Goal: Transaction & Acquisition: Download file/media

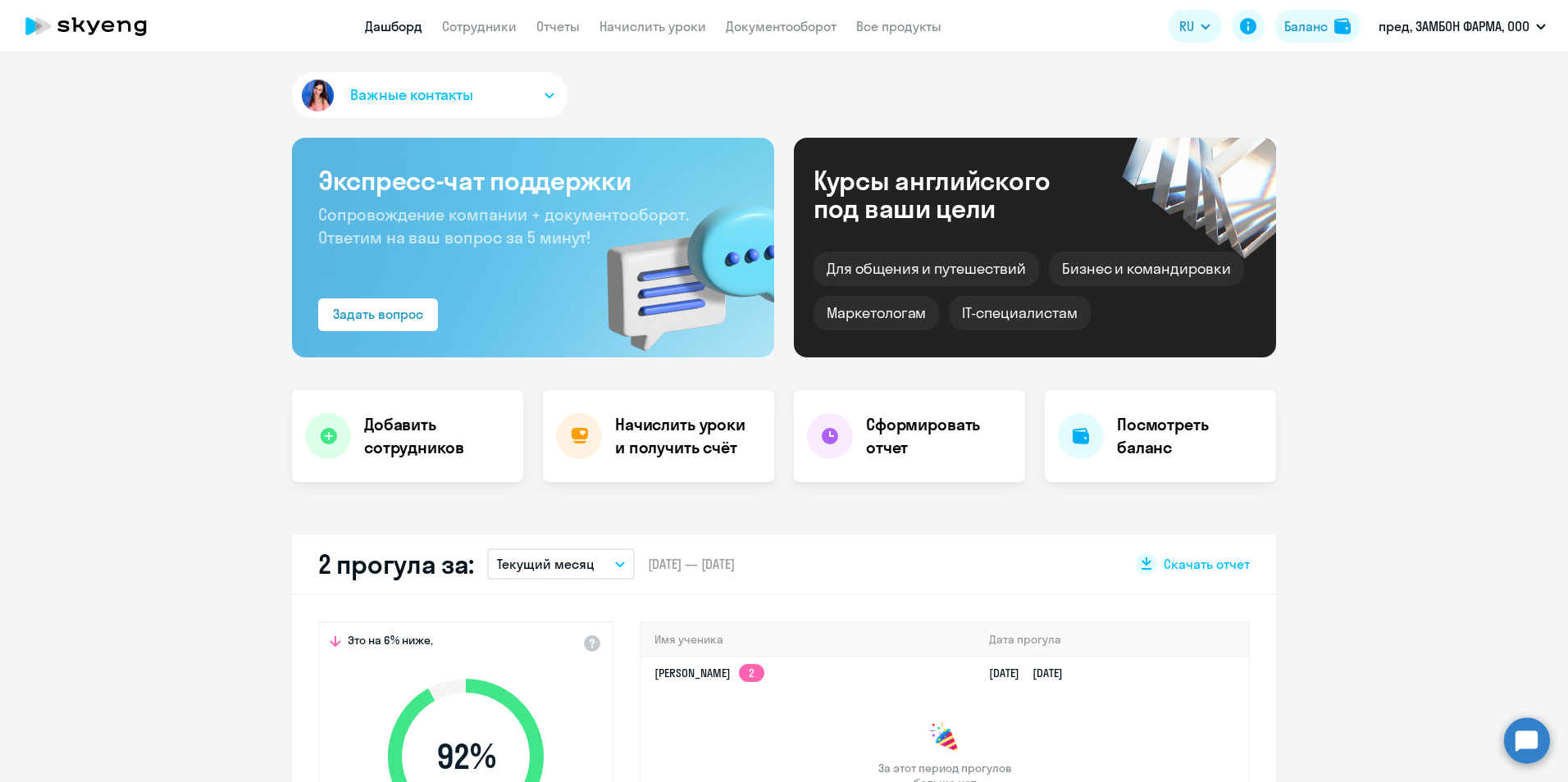
click at [581, 561] on p "Текущий месяц" at bounding box center [545, 564] width 98 height 20
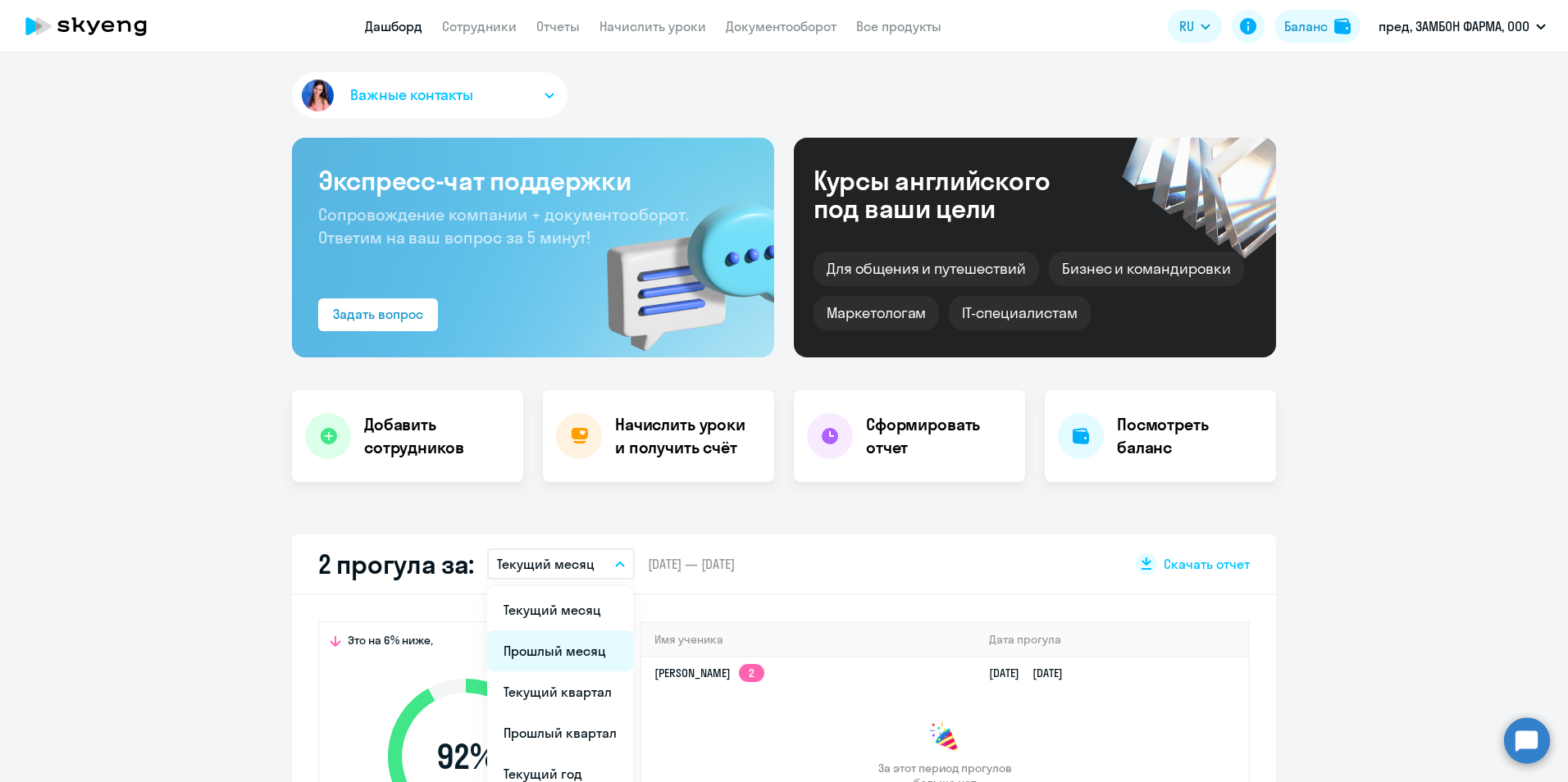
click at [567, 652] on li "Прошлый месяц" at bounding box center [560, 651] width 146 height 41
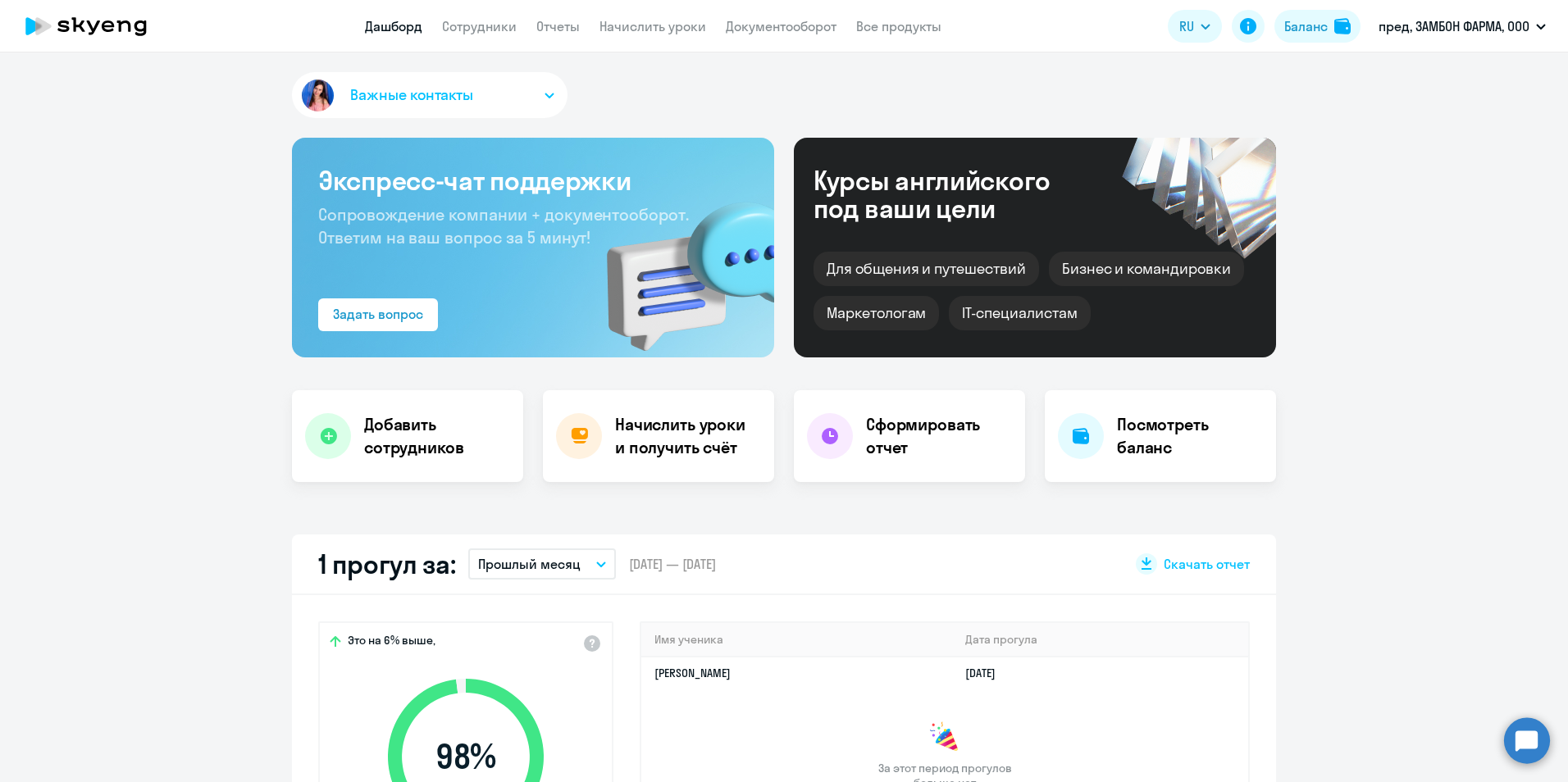
select select "30"
click at [867, 435] on h4 "Сформировать отчет" at bounding box center [938, 436] width 146 height 46
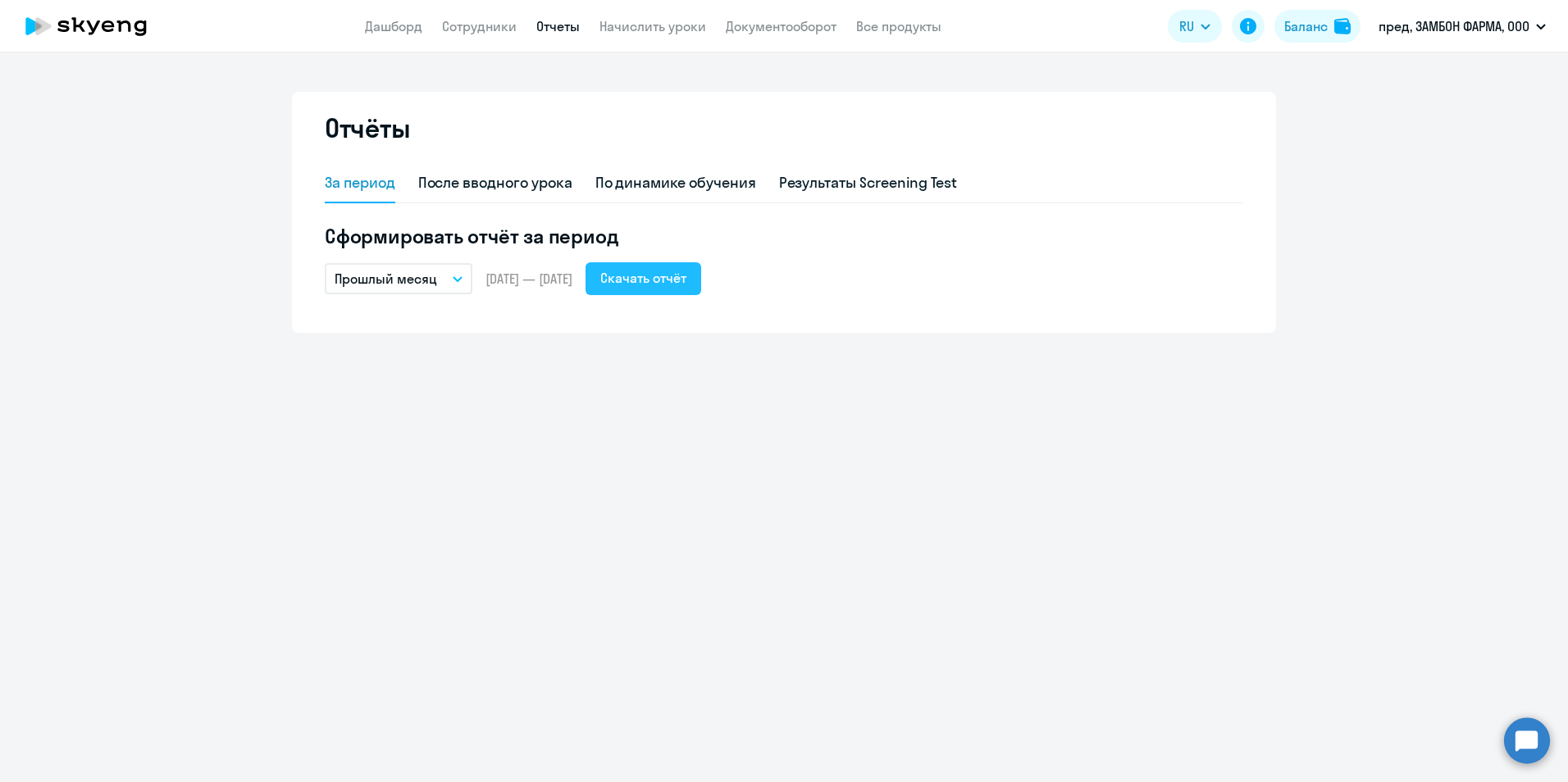
click at [652, 278] on div "Скачать отчёт" at bounding box center [644, 277] width 86 height 20
